Goal: Transaction & Acquisition: Subscribe to service/newsletter

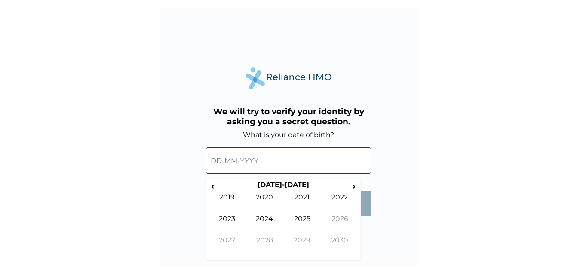
click at [214, 159] on input "text" at bounding box center [288, 160] width 165 height 26
click at [212, 186] on span "‹" at bounding box center [212, 185] width 9 height 11
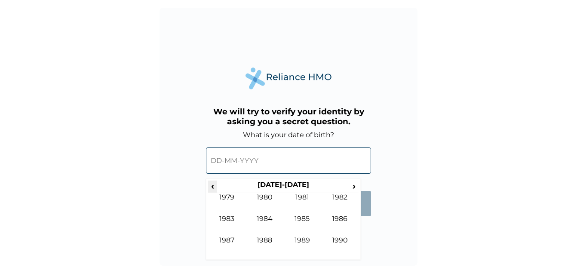
click at [212, 186] on span "‹" at bounding box center [212, 185] width 9 height 11
click at [305, 195] on td "1971" at bounding box center [302, 203] width 38 height 21
click at [343, 237] on td "Dec" at bounding box center [340, 246] width 38 height 21
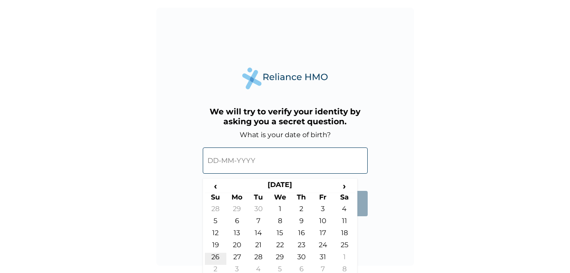
click at [214, 258] on td "26" at bounding box center [215, 259] width 21 height 12
type input "26-12-1971"
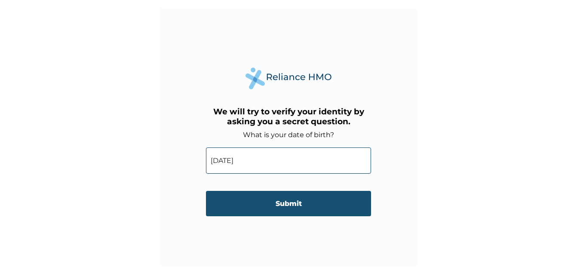
click at [277, 200] on input "Submit" at bounding box center [288, 203] width 165 height 25
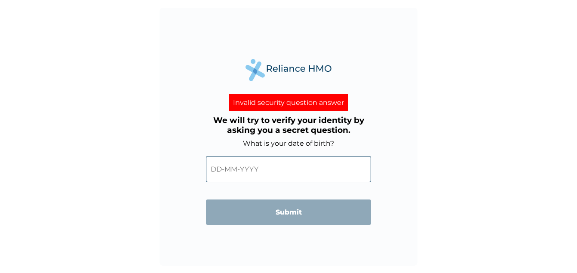
click at [264, 165] on input "text" at bounding box center [288, 169] width 165 height 26
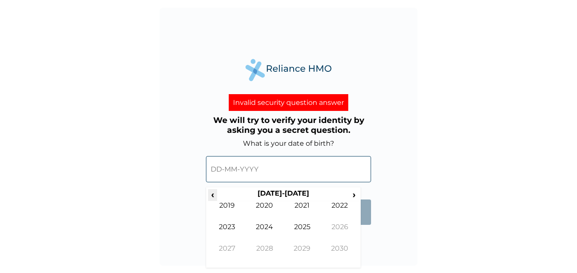
click at [213, 194] on span "‹" at bounding box center [212, 194] width 9 height 11
click at [214, 194] on span "‹" at bounding box center [212, 194] width 9 height 11
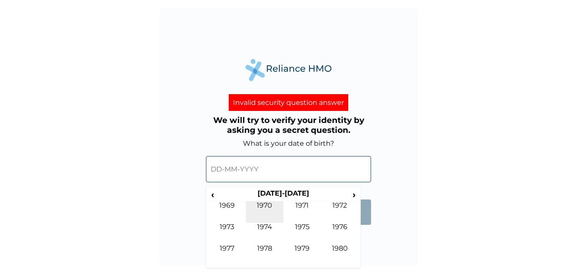
click at [265, 204] on td "1970" at bounding box center [265, 211] width 38 height 21
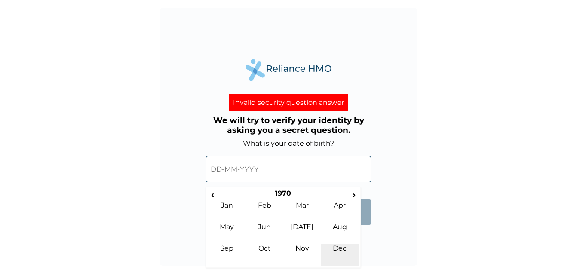
click at [345, 251] on td "Dec" at bounding box center [340, 254] width 38 height 21
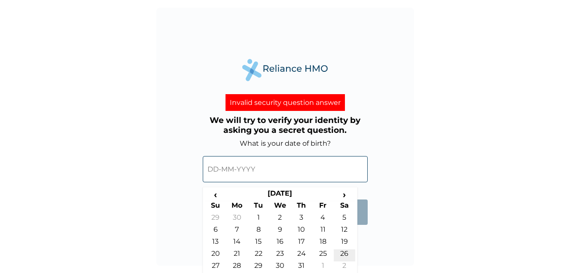
click at [345, 250] on td "26" at bounding box center [344, 255] width 21 height 12
type input "26-12-1970"
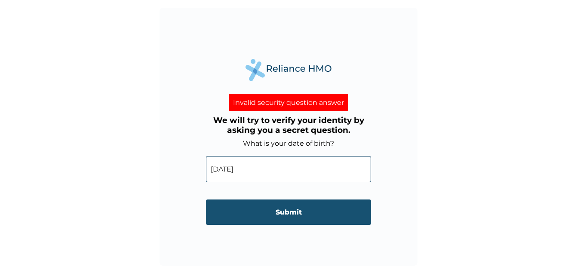
click at [287, 211] on input "Submit" at bounding box center [288, 211] width 165 height 25
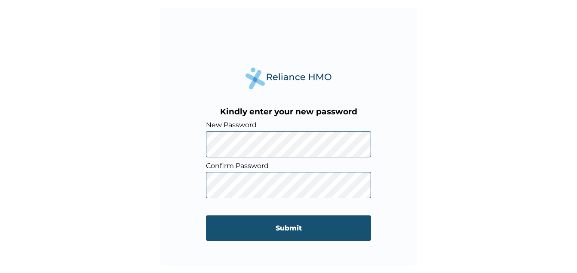
click at [292, 222] on input "Submit" at bounding box center [288, 227] width 165 height 25
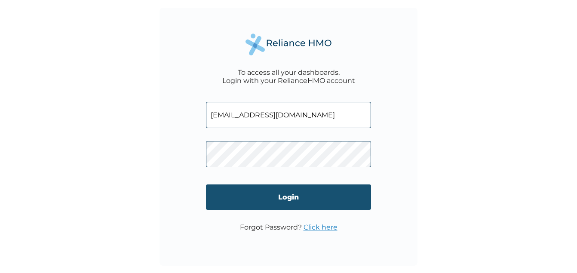
click at [293, 196] on input "Login" at bounding box center [288, 196] width 165 height 25
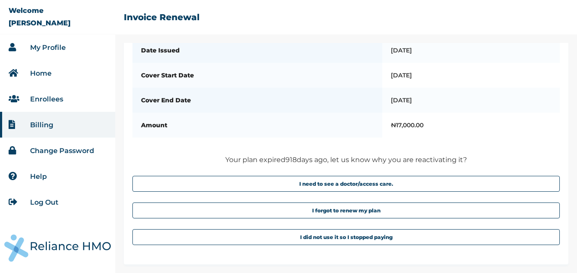
scroll to position [55, 0]
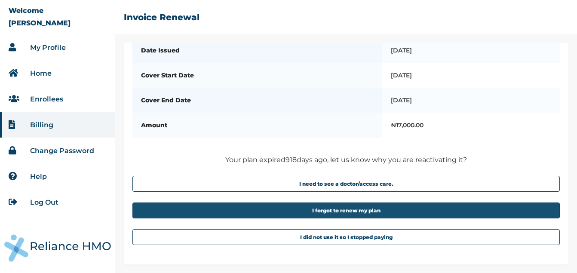
click at [345, 208] on button "I forgot to renew my plan" at bounding box center [345, 210] width 427 height 16
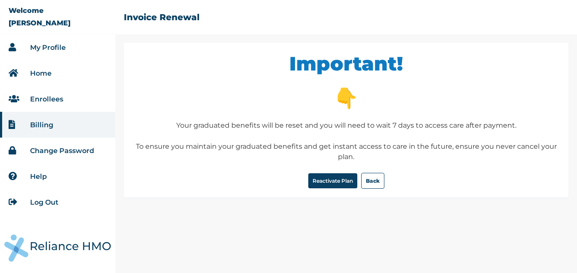
scroll to position [0, 0]
click at [338, 180] on button "Reactivate Plan" at bounding box center [332, 180] width 49 height 15
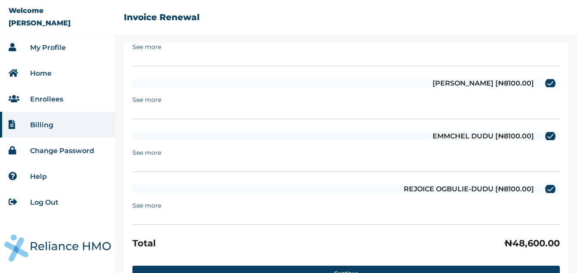
scroll to position [266, 0]
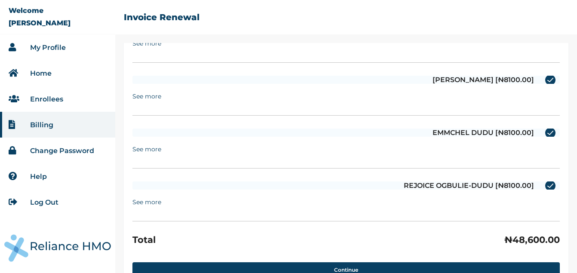
click at [541, 186] on label "REJOICE OGBULIE-DUDU [₦8100.00]" at bounding box center [345, 185] width 427 height 8
click at [541, 186] on input "REJOICE OGBULIE-DUDU [₦8100.00]" at bounding box center [540, 186] width 14 height 14
checkbox input "false"
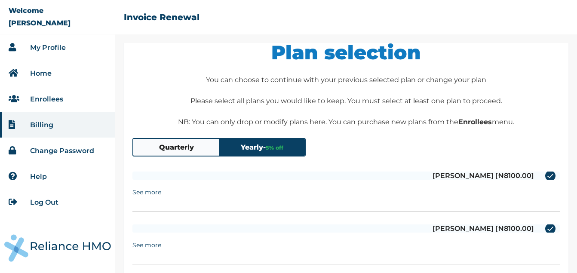
scroll to position [0, 0]
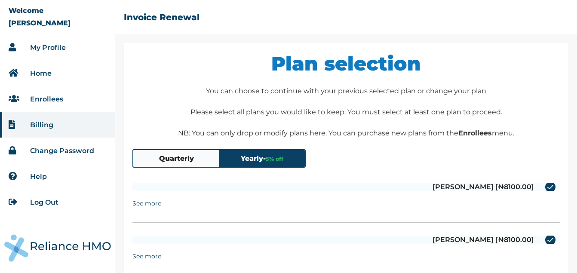
click at [257, 157] on button "Yearly - 5 % off" at bounding box center [262, 158] width 86 height 17
click at [156, 200] on summary "See more" at bounding box center [146, 203] width 29 height 16
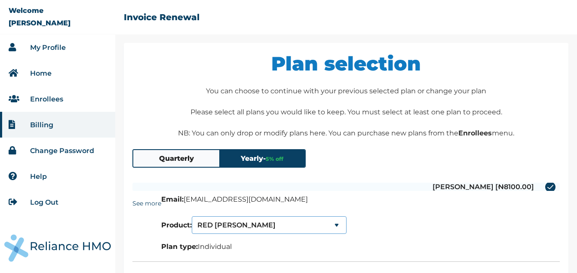
click at [339, 224] on select "RED BERYL SERENITY SERENITY LITE" at bounding box center [269, 225] width 155 height 18
click at [336, 224] on select "RED BERYL SERENITY SERENITY LITE" at bounding box center [269, 225] width 155 height 18
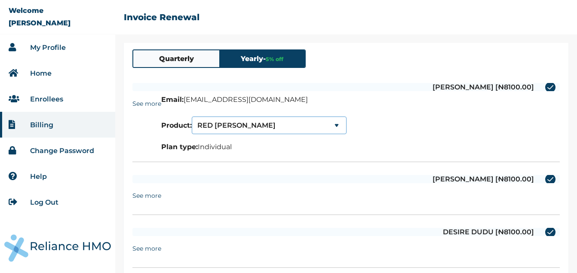
scroll to position [103, 0]
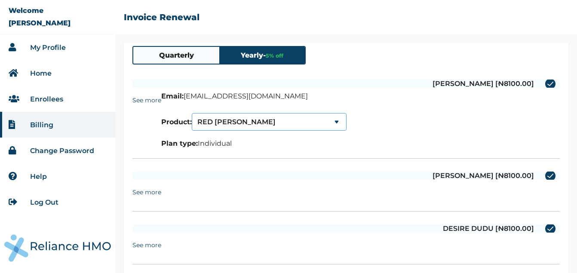
click at [339, 121] on select "RED BERYL SERENITY SERENITY LITE" at bounding box center [269, 122] width 155 height 18
click at [194, 113] on select "RED BERYL SERENITY SERENITY LITE" at bounding box center [269, 122] width 155 height 18
click at [339, 120] on select "SERENITY SERENITY SERENITY LITE" at bounding box center [269, 122] width 155 height 18
click at [194, 113] on select "SERENITY SERENITY SERENITY LITE" at bounding box center [269, 122] width 155 height 18
click at [340, 121] on select "SERENITY LITE SERENITY SERENITY LITE" at bounding box center [269, 122] width 155 height 18
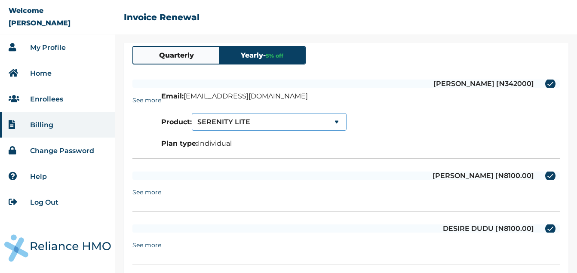
select select "0"
click at [309, 116] on select "SERENITY SERENITY SERENITY LITE" at bounding box center [269, 122] width 155 height 18
click at [273, 120] on select "SERENITY SERENITY SERENITY LITE" at bounding box center [269, 122] width 155 height 18
click at [455, 145] on details "See more Email: e.dudu@belimpex.ng Product: SERENITY SERENITY SERENITY LITE Pla…" at bounding box center [345, 124] width 427 height 64
click at [413, 108] on details "See more Email: e.dudu@belimpex.ng Product: SERENITY SERENITY SERENITY LITE Pla…" at bounding box center [345, 124] width 427 height 64
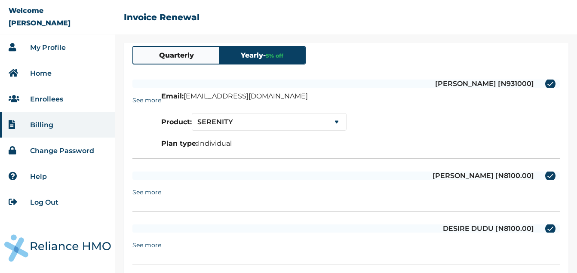
click at [353, 171] on div "RACHEL DUDU [₦8100.00] See more Email: rachel_dudu@yahoo.com Product: RED BERYL…" at bounding box center [345, 188] width 427 height 46
click at [128, 194] on div "Plan selection You can choose to continue with your previous selected plan or c…" at bounding box center [346, 232] width 444 height 585
click at [142, 192] on summary "See more" at bounding box center [146, 192] width 29 height 16
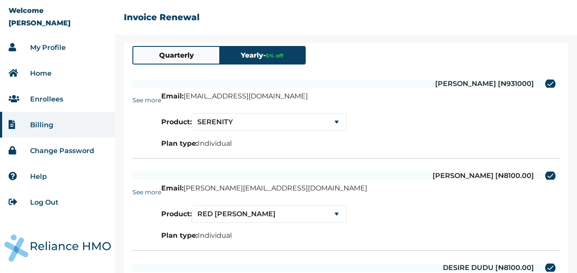
click at [50, 97] on link "Enrollees" at bounding box center [46, 99] width 33 height 8
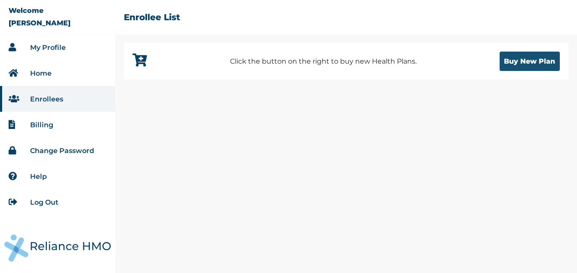
click at [535, 59] on button "Buy New Plan" at bounding box center [529, 61] width 60 height 19
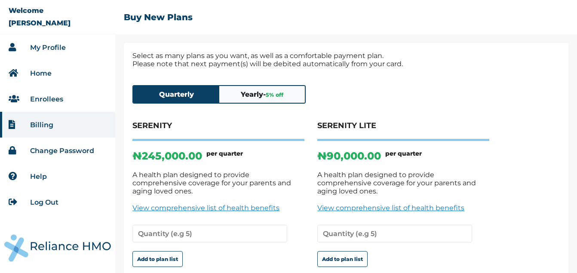
click at [48, 45] on link "My Profile" at bounding box center [48, 47] width 36 height 8
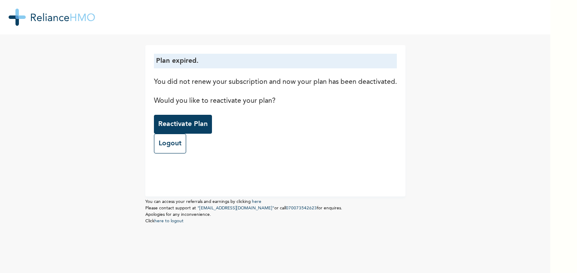
click at [166, 118] on button "Reactivate Plan" at bounding box center [183, 124] width 58 height 19
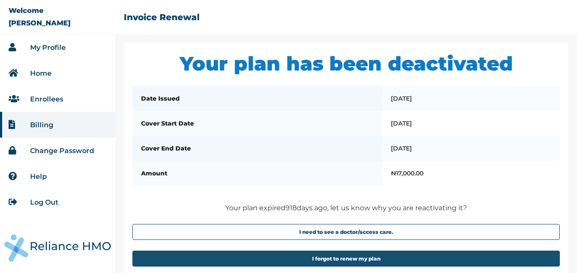
click at [390, 261] on button "I forgot to renew my plan" at bounding box center [345, 259] width 427 height 16
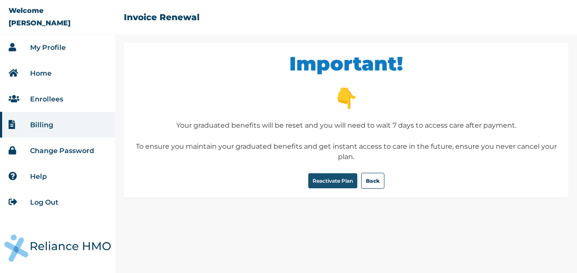
click at [329, 180] on button "Reactivate Plan" at bounding box center [332, 180] width 49 height 15
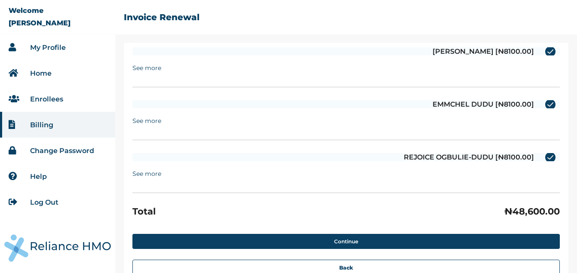
scroll to position [311, 0]
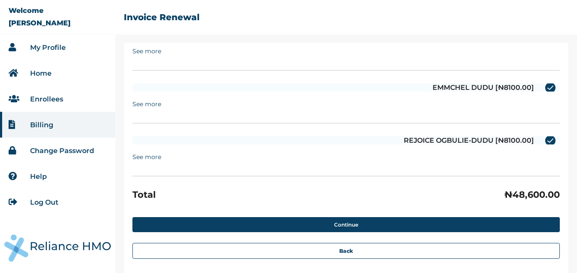
click at [546, 141] on label "REJOICE OGBULIE-DUDU [₦8100.00]" at bounding box center [345, 140] width 427 height 8
click at [546, 141] on input "REJOICE OGBULIE-DUDU [₦8100.00]" at bounding box center [540, 141] width 14 height 14
checkbox input "false"
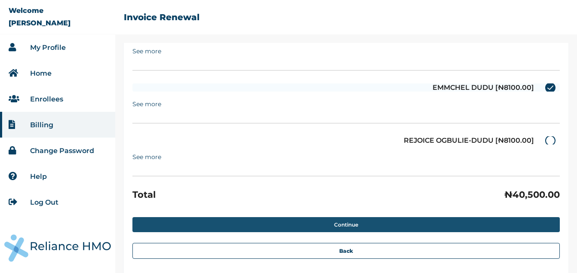
click at [334, 223] on button "Continue" at bounding box center [345, 224] width 427 height 15
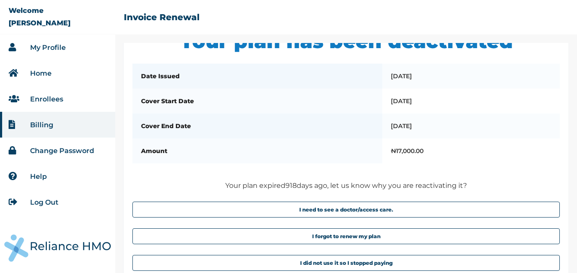
scroll to position [87, 0]
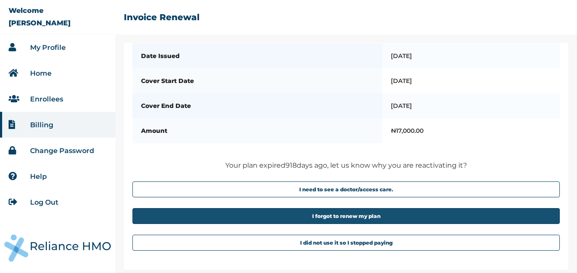
click at [403, 221] on button "I forgot to renew my plan" at bounding box center [345, 216] width 427 height 16
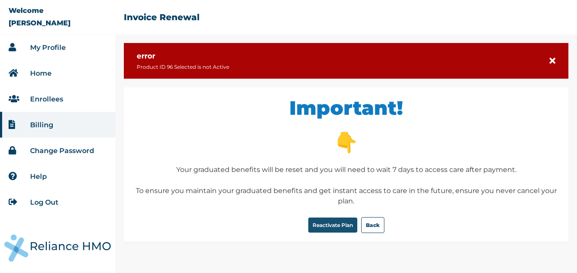
click at [333, 219] on button "Reactivate Plan" at bounding box center [332, 224] width 49 height 15
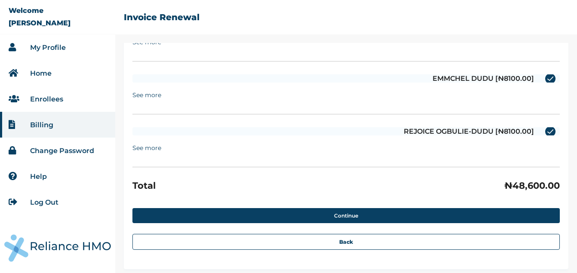
scroll to position [369, 0]
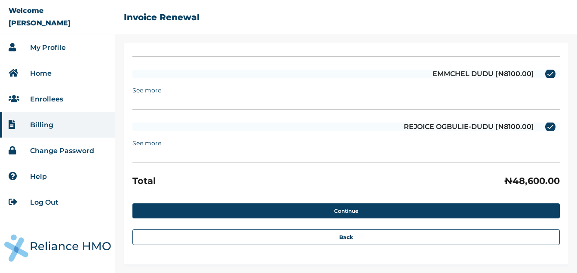
click at [543, 122] on div "REJOICE OGBULIE-DUDU [₦8100.00] See more Email: user_e80d86c3@rel.hm Product: R…" at bounding box center [345, 139] width 427 height 46
click at [544, 126] on label "REJOICE OGBULIE-DUDU [₦8100.00]" at bounding box center [345, 126] width 427 height 8
click at [544, 126] on input "REJOICE OGBULIE-DUDU [₦8100.00]" at bounding box center [540, 127] width 14 height 14
checkbox input "false"
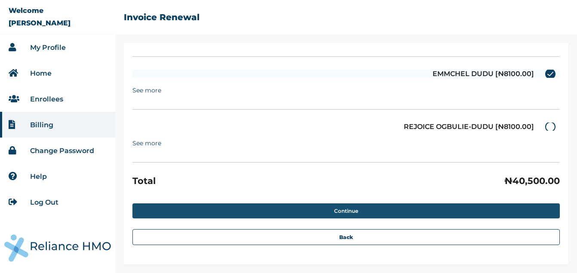
click at [354, 208] on button "Continue" at bounding box center [345, 210] width 427 height 15
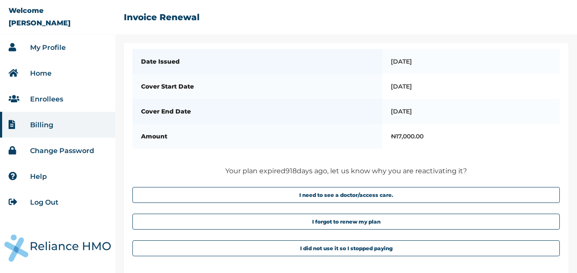
scroll to position [99, 0]
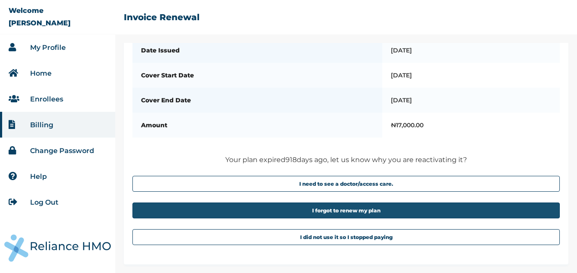
click at [380, 206] on button "I forgot to renew my plan" at bounding box center [345, 210] width 427 height 16
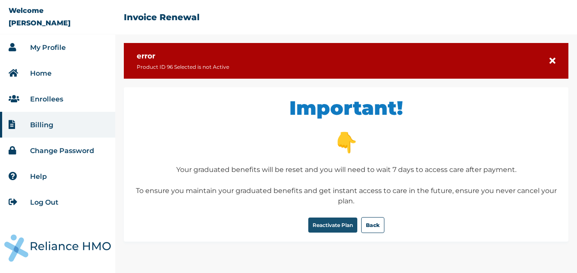
click at [327, 224] on button "Reactivate Plan" at bounding box center [332, 224] width 49 height 15
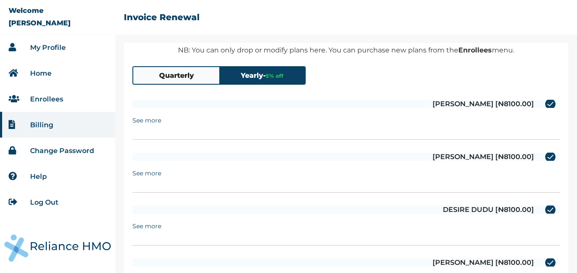
scroll to position [128, 0]
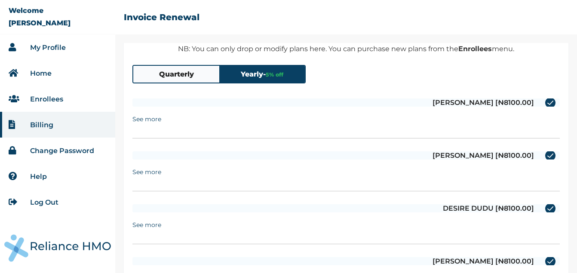
click at [142, 119] on summary "See more" at bounding box center [146, 119] width 29 height 16
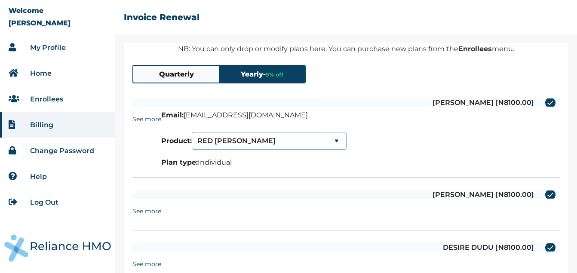
click at [339, 140] on select "RED BERYL SERENITY SERENITY LITE" at bounding box center [269, 141] width 155 height 18
click at [194, 132] on select "RED BERYL SERENITY SERENITY LITE" at bounding box center [269, 141] width 155 height 18
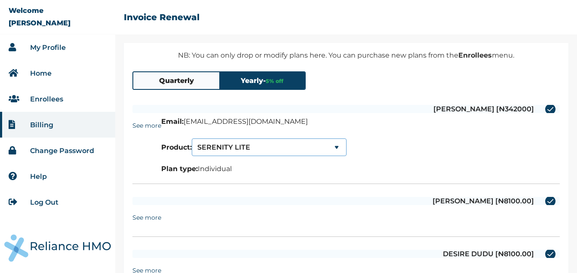
scroll to position [125, 0]
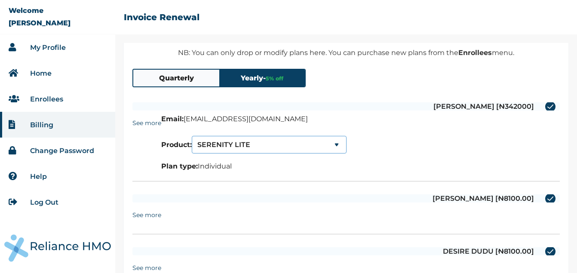
click at [338, 145] on select "SERENITY LITE SERENITY SERENITY LITE" at bounding box center [269, 145] width 155 height 18
click at [338, 146] on select "SERENITY LITE SERENITY SERENITY LITE" at bounding box center [269, 145] width 155 height 18
click at [221, 168] on p "Plan type: Individual" at bounding box center [253, 166] width 185 height 8
click at [235, 166] on p "Plan type: Individual" at bounding box center [253, 166] width 185 height 8
click at [339, 142] on select "SERENITY LITE SERENITY SERENITY LITE" at bounding box center [269, 145] width 155 height 18
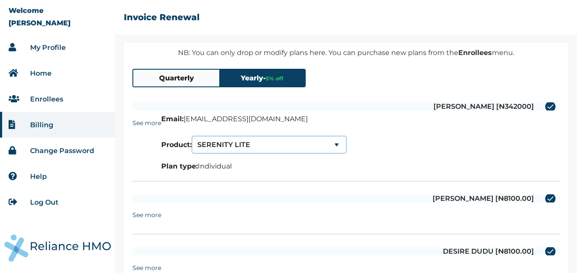
select select "0"
click at [194, 136] on select "SERENITY LITE SERENITY SERENITY LITE" at bounding box center [269, 145] width 155 height 18
click at [547, 104] on label "EMMANUEL DUDU [₦931000]" at bounding box center [345, 106] width 427 height 8
click at [547, 104] on input "EMMANUEL DUDU [₦931000]" at bounding box center [540, 107] width 14 height 14
checkbox input "false"
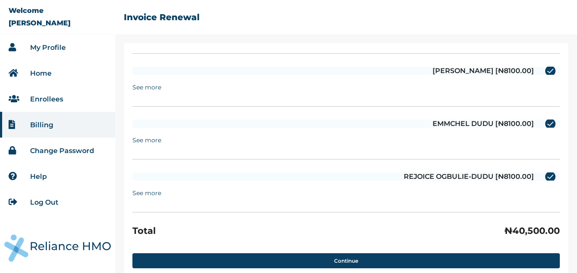
scroll to position [344, 0]
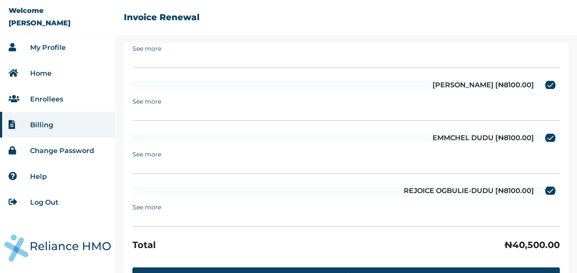
click at [544, 187] on label "REJOICE OGBULIE-DUDU [₦8100.00]" at bounding box center [345, 190] width 427 height 8
click at [544, 187] on input "REJOICE OGBULIE-DUDU [₦8100.00]" at bounding box center [540, 191] width 14 height 14
checkbox input "false"
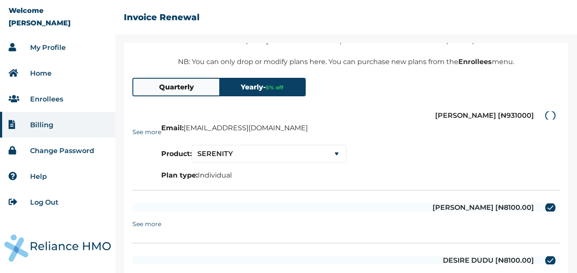
scroll to position [108, 0]
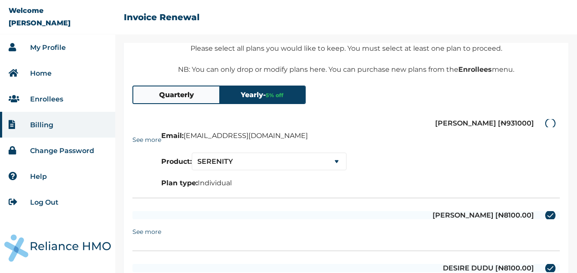
click at [44, 48] on link "My Profile" at bounding box center [48, 47] width 36 height 8
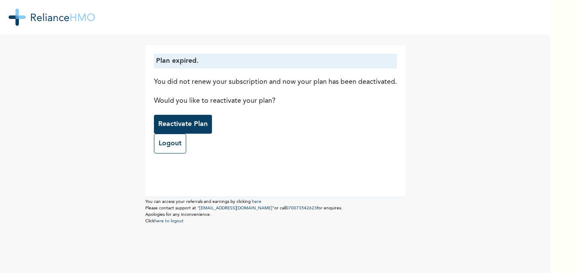
click at [170, 122] on p "Reactivate Plan" at bounding box center [182, 124] width 49 height 10
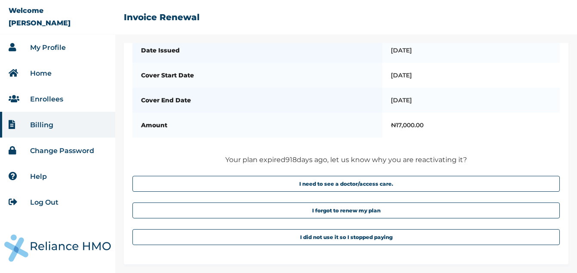
scroll to position [55, 0]
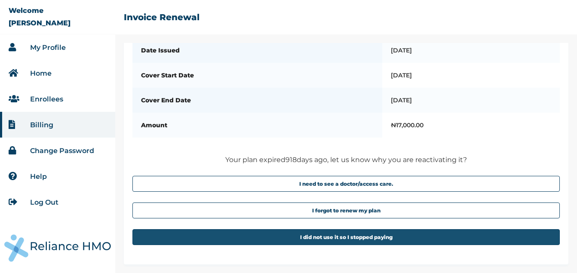
click at [335, 233] on button "I did not use it so I stopped paying" at bounding box center [345, 237] width 427 height 16
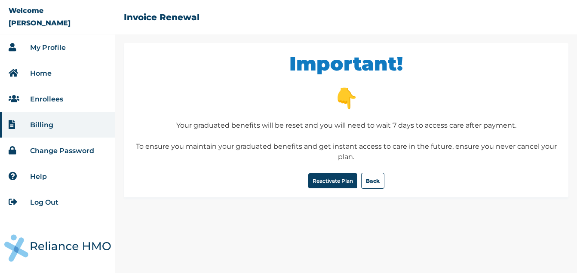
scroll to position [0, 0]
click at [326, 174] on button "Reactivate Plan" at bounding box center [332, 180] width 49 height 15
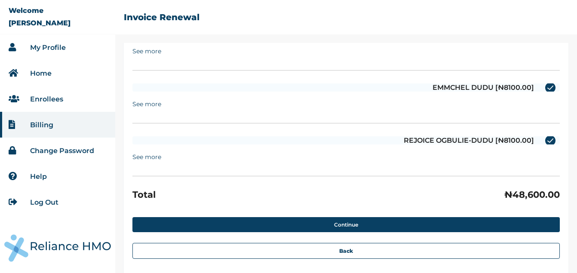
scroll to position [319, 0]
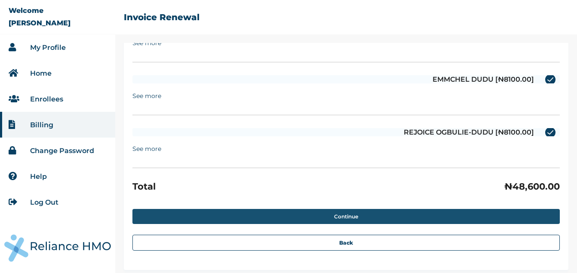
click at [403, 213] on button "Continue" at bounding box center [345, 216] width 427 height 15
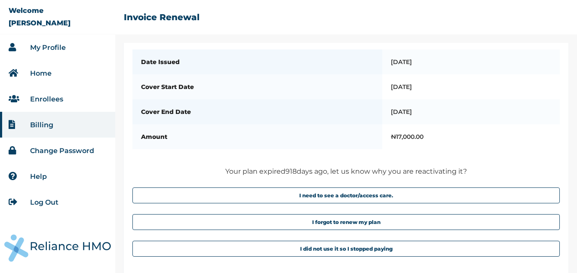
scroll to position [99, 0]
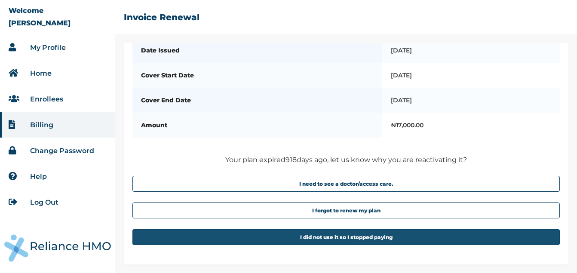
click at [388, 235] on button "I did not use it so I stopped paying" at bounding box center [345, 237] width 427 height 16
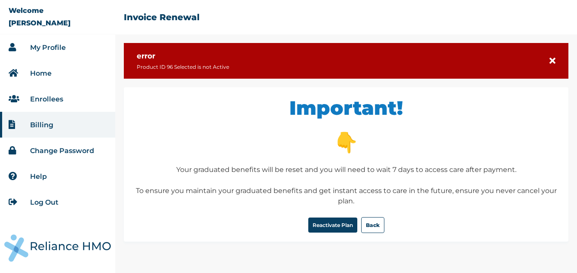
scroll to position [0, 0]
click at [336, 219] on button "Reactivate Plan" at bounding box center [332, 224] width 49 height 15
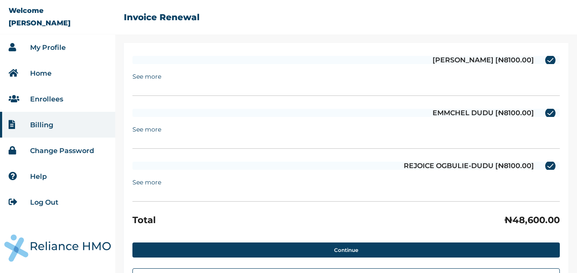
scroll to position [369, 0]
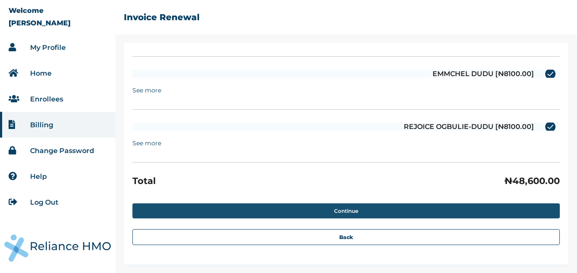
click at [373, 209] on button "Continue" at bounding box center [345, 210] width 427 height 15
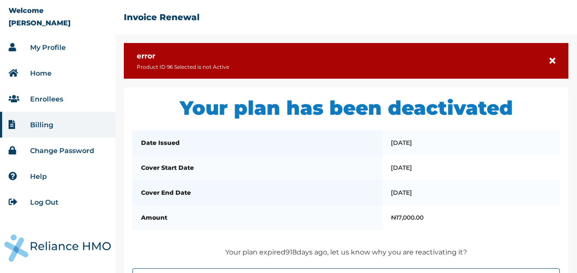
click at [30, 116] on li "Billing" at bounding box center [57, 125] width 115 height 26
click at [34, 121] on link "Billing" at bounding box center [41, 125] width 23 height 8
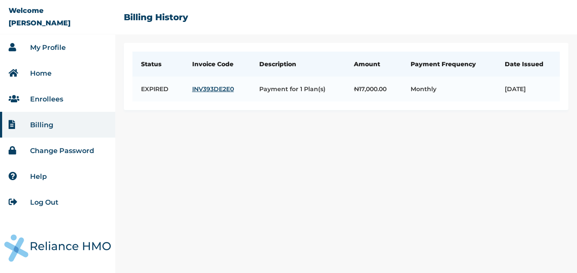
click at [51, 97] on link "Enrollees" at bounding box center [46, 99] width 33 height 8
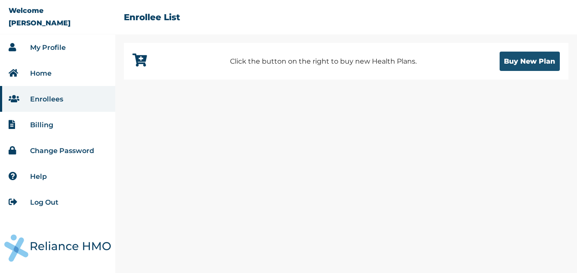
click at [530, 61] on button "Buy New Plan" at bounding box center [529, 61] width 60 height 19
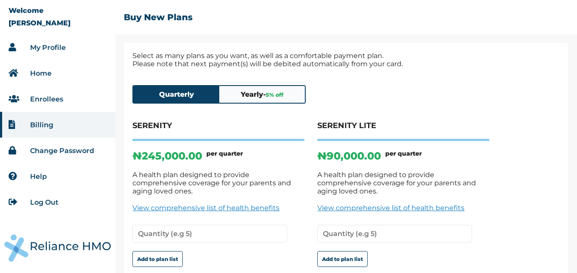
click at [37, 45] on link "My Profile" at bounding box center [48, 47] width 36 height 8
click at [39, 175] on link "Help" at bounding box center [38, 176] width 17 height 8
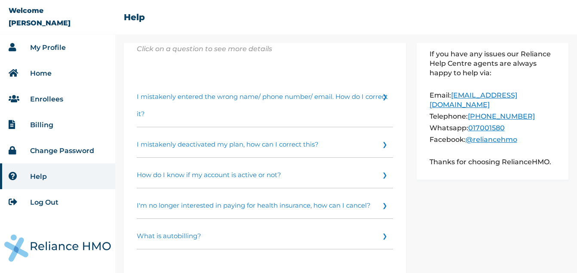
scroll to position [43, 0]
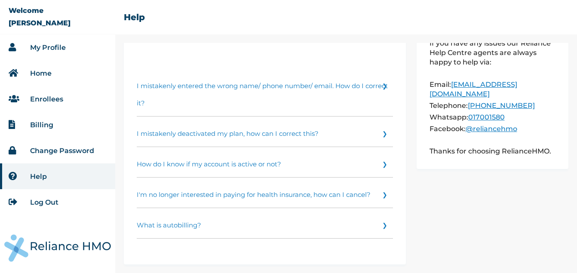
click at [376, 133] on link "I mistakenly deactivated my plan, how can I correct this?" at bounding box center [265, 131] width 256 height 31
click at [0, 0] on link "I mistakenly deactivated my plan, how can I correct this?" at bounding box center [0, 0] width 0 height 0
click at [46, 70] on link "Home" at bounding box center [40, 73] width 21 height 8
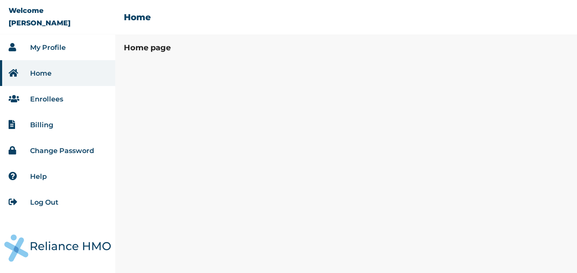
click at [250, 101] on div "Home page" at bounding box center [346, 158] width 462 height 230
click at [42, 47] on link "My Profile" at bounding box center [48, 47] width 36 height 8
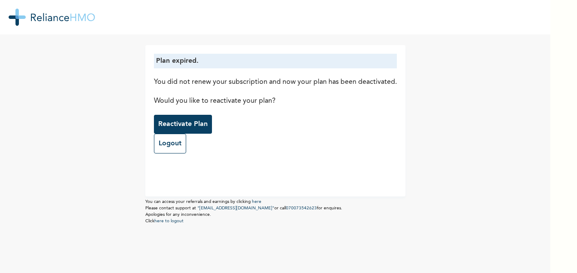
click at [174, 119] on p "Reactivate Plan" at bounding box center [182, 124] width 49 height 10
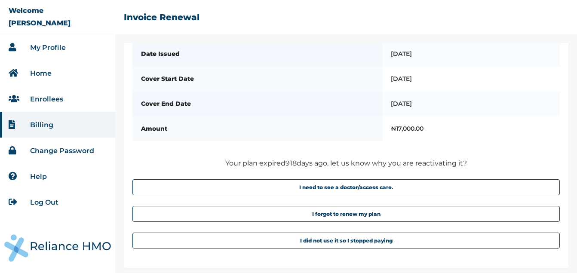
scroll to position [55, 0]
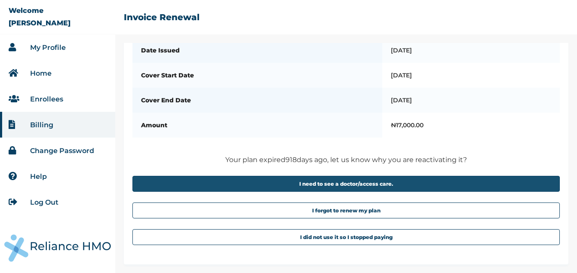
click at [428, 183] on button "I need to see a doctor/access care." at bounding box center [345, 184] width 427 height 16
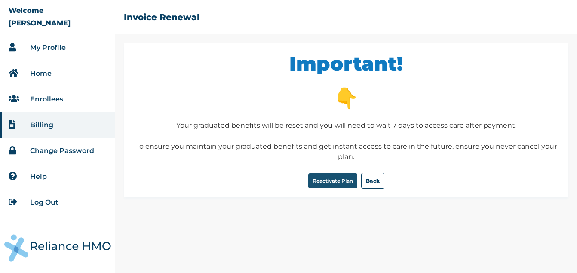
click at [337, 174] on button "Reactivate Plan" at bounding box center [332, 180] width 49 height 15
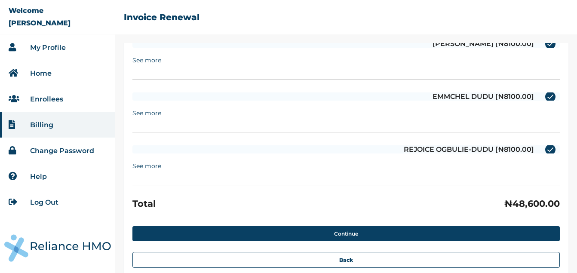
scroll to position [324, 0]
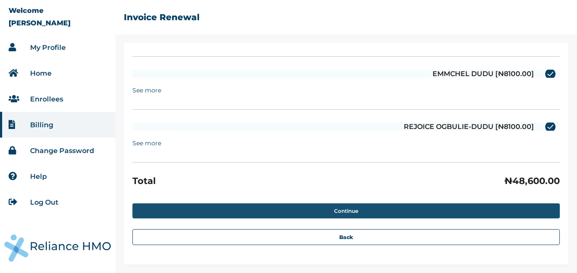
click at [364, 207] on button "Continue" at bounding box center [345, 210] width 427 height 15
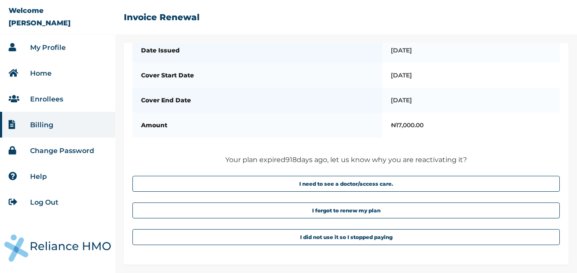
scroll to position [99, 0]
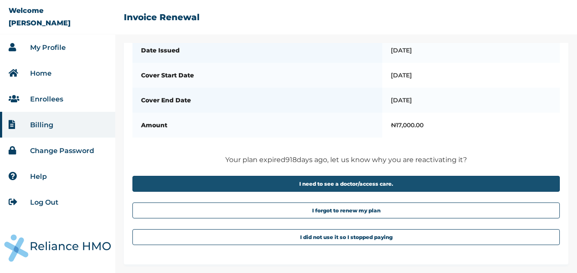
click at [370, 184] on button "I need to see a doctor/access care." at bounding box center [345, 184] width 427 height 16
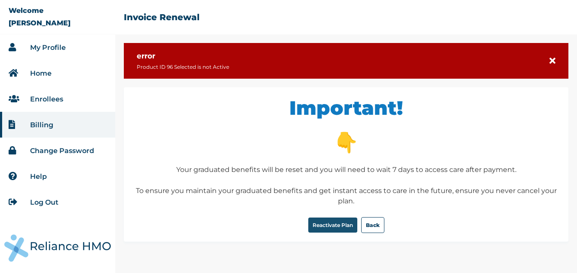
click at [343, 223] on button "Reactivate Plan" at bounding box center [332, 224] width 49 height 15
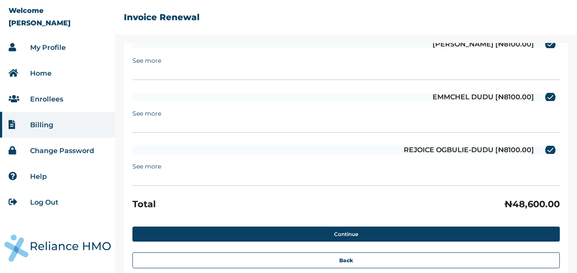
scroll to position [369, 0]
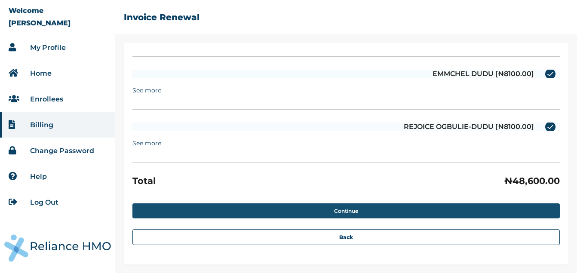
click at [352, 211] on button "Continue" at bounding box center [345, 210] width 427 height 15
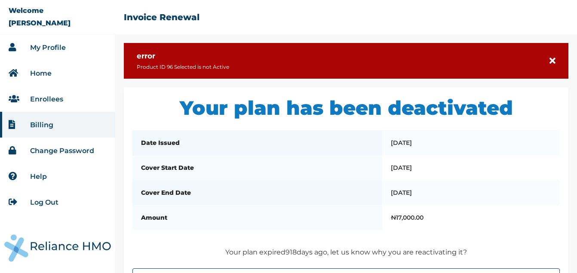
click at [549, 60] on icon at bounding box center [552, 61] width 6 height 9
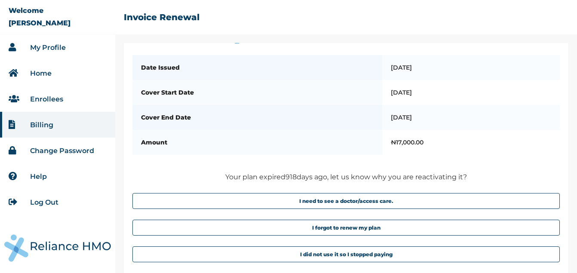
scroll to position [55, 0]
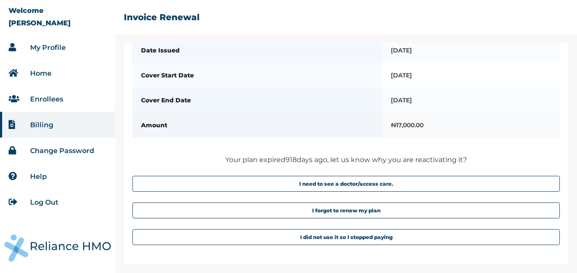
click at [417, 117] on td "₦ 17,000.00" at bounding box center [470, 125] width 177 height 25
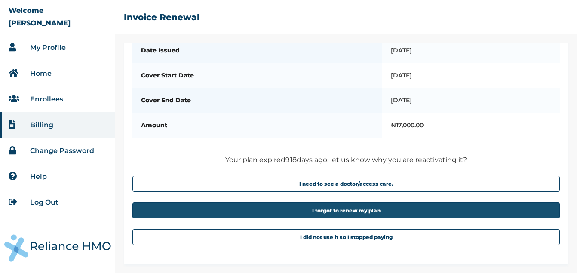
click at [345, 208] on button "I forgot to renew my plan" at bounding box center [345, 210] width 427 height 16
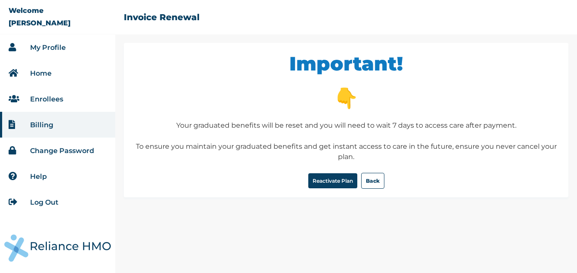
scroll to position [0, 0]
click at [378, 178] on button "Back" at bounding box center [372, 181] width 23 height 16
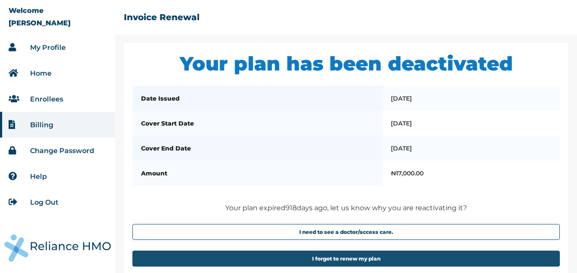
click at [350, 265] on button "I forgot to renew my plan" at bounding box center [345, 259] width 427 height 16
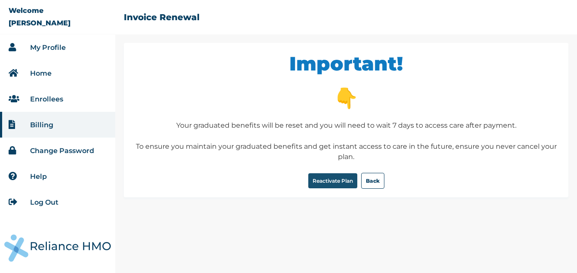
click at [337, 175] on button "Reactivate Plan" at bounding box center [332, 180] width 49 height 15
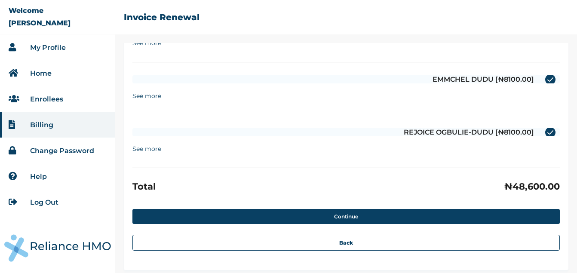
scroll to position [324, 0]
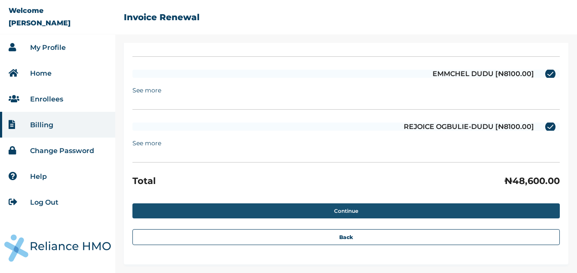
click at [380, 205] on button "Continue" at bounding box center [345, 210] width 427 height 15
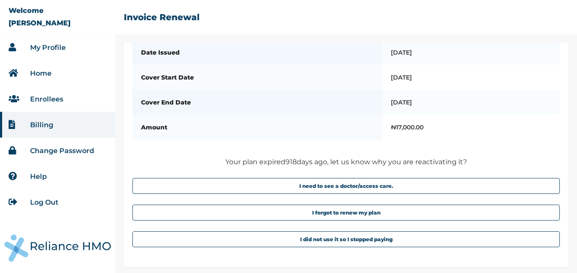
scroll to position [99, 0]
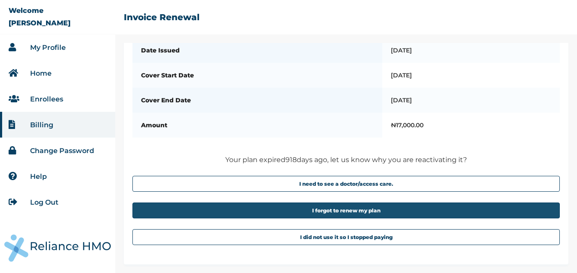
click at [422, 208] on button "I forgot to renew my plan" at bounding box center [345, 210] width 427 height 16
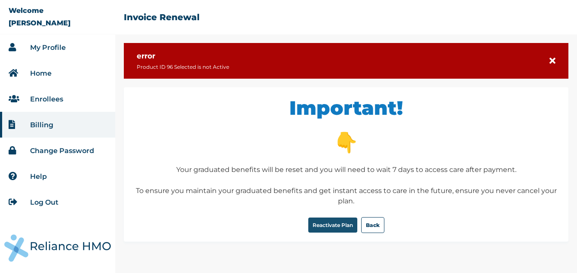
click at [335, 227] on button "Reactivate Plan" at bounding box center [332, 224] width 49 height 15
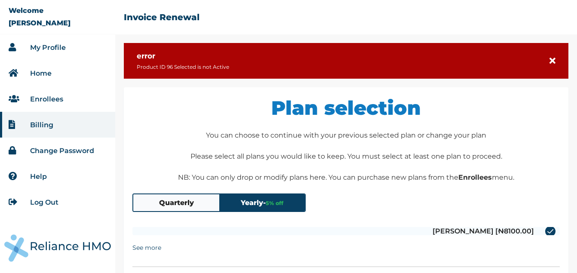
click at [248, 197] on button "Yearly - 5 % off" at bounding box center [262, 202] width 86 height 17
click at [177, 197] on button "Quarterly" at bounding box center [176, 202] width 86 height 17
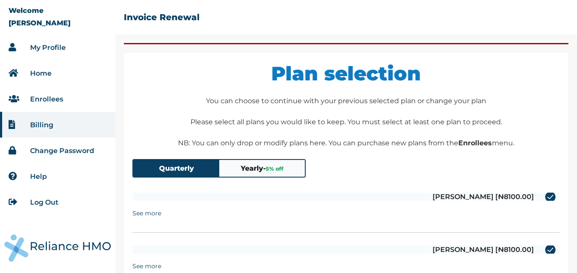
scroll to position [83, 0]
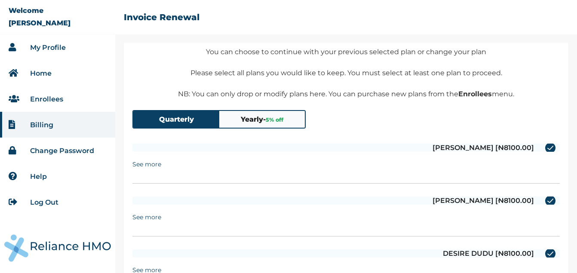
click at [138, 165] on summary "See more" at bounding box center [146, 164] width 29 height 16
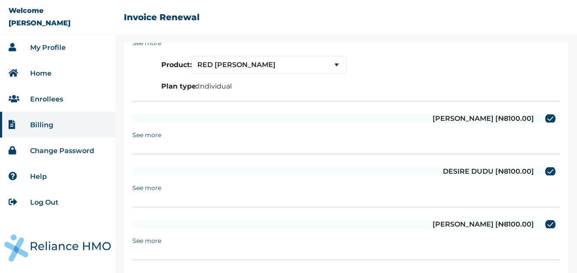
scroll to position [208, 0]
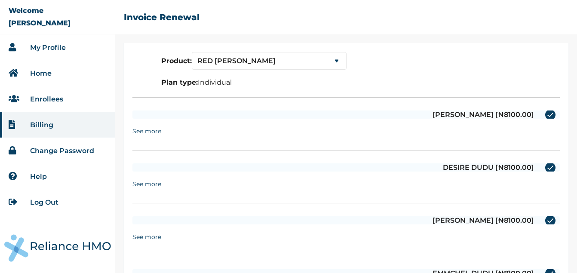
click at [145, 134] on summary "See more" at bounding box center [146, 131] width 29 height 16
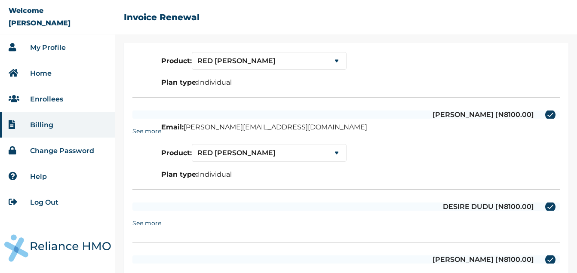
click at [142, 224] on summary "See more" at bounding box center [146, 223] width 29 height 16
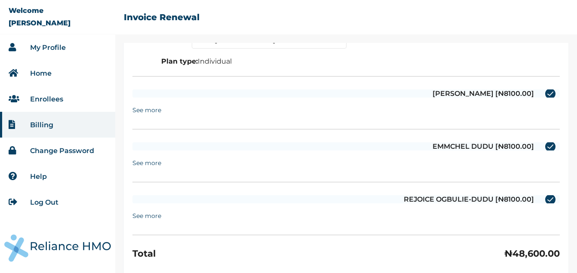
scroll to position [415, 0]
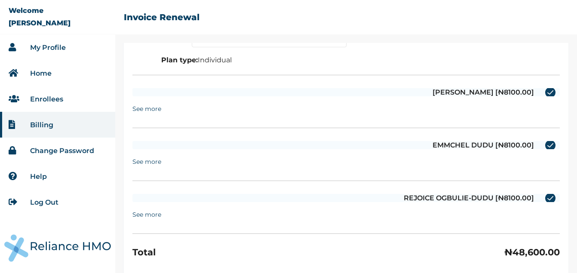
click at [142, 106] on summary "See more" at bounding box center [146, 109] width 29 height 16
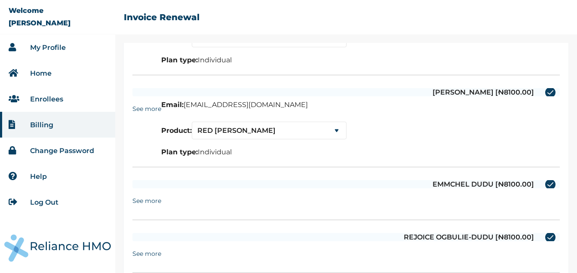
click at [148, 202] on summary "See more" at bounding box center [146, 201] width 29 height 16
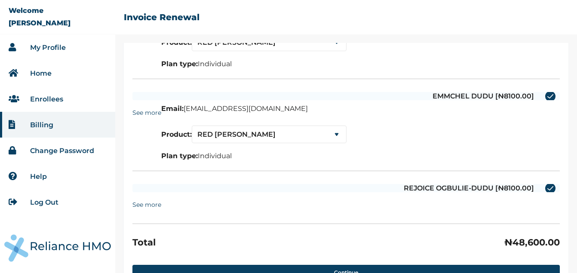
scroll to position [527, 0]
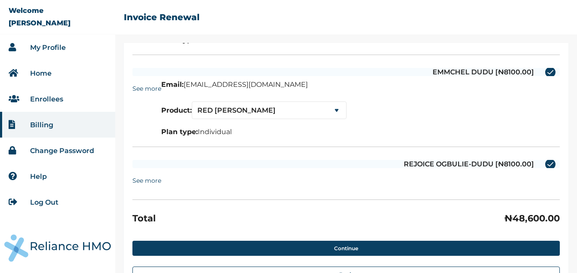
click at [147, 183] on summary "See more" at bounding box center [146, 180] width 29 height 16
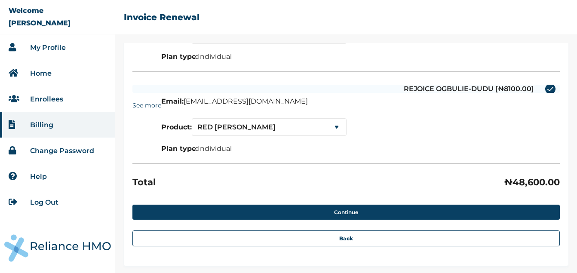
scroll to position [603, 0]
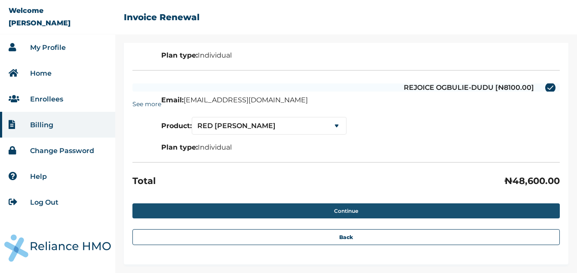
click at [327, 206] on button "Continue" at bounding box center [345, 210] width 427 height 15
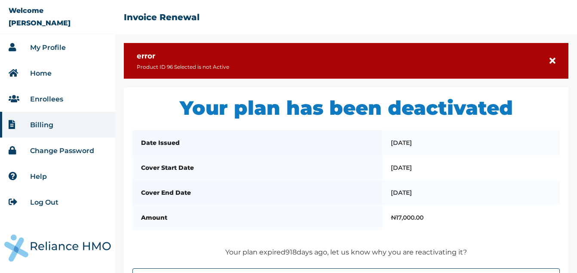
click at [58, 52] on li "My Profile" at bounding box center [57, 47] width 115 height 26
click at [55, 44] on link "My Profile" at bounding box center [48, 47] width 36 height 8
